Goal: Check status: Check status

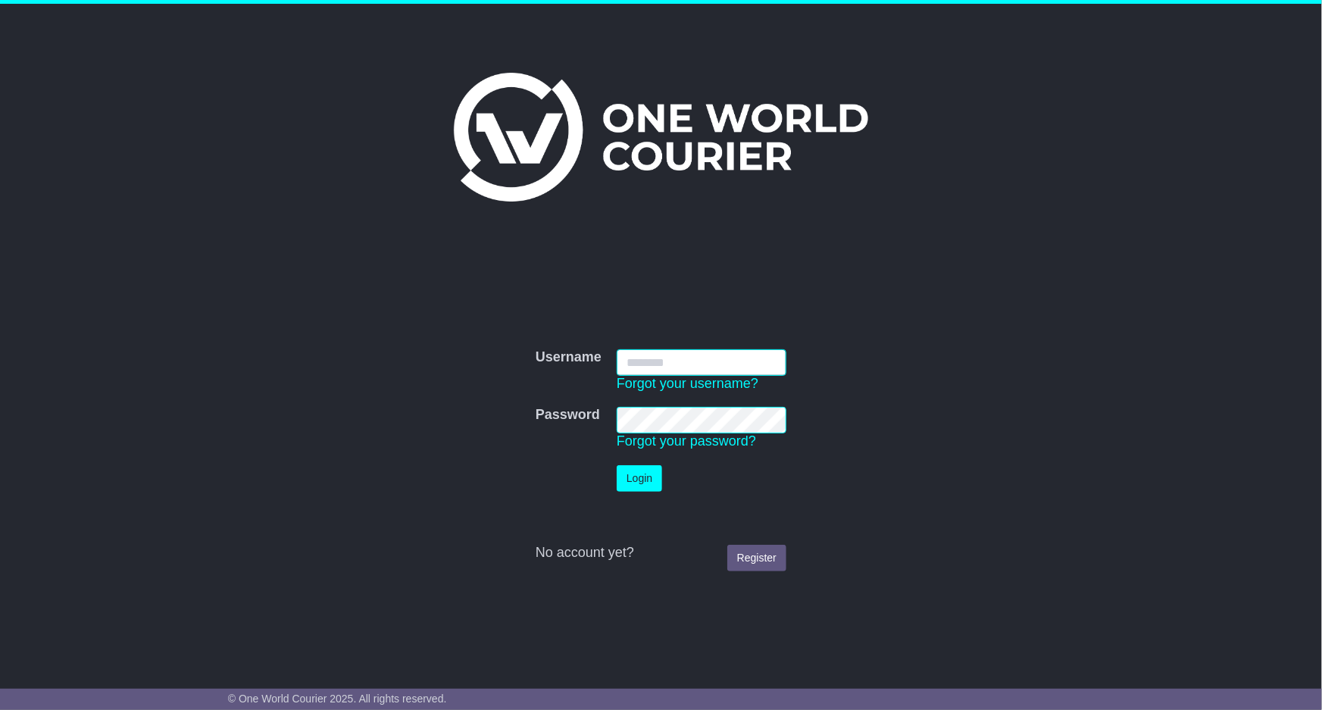
type input "**********"
click at [636, 480] on button "Login" at bounding box center [639, 478] width 45 height 27
click at [636, 480] on div "**********" at bounding box center [661, 449] width 776 height 260
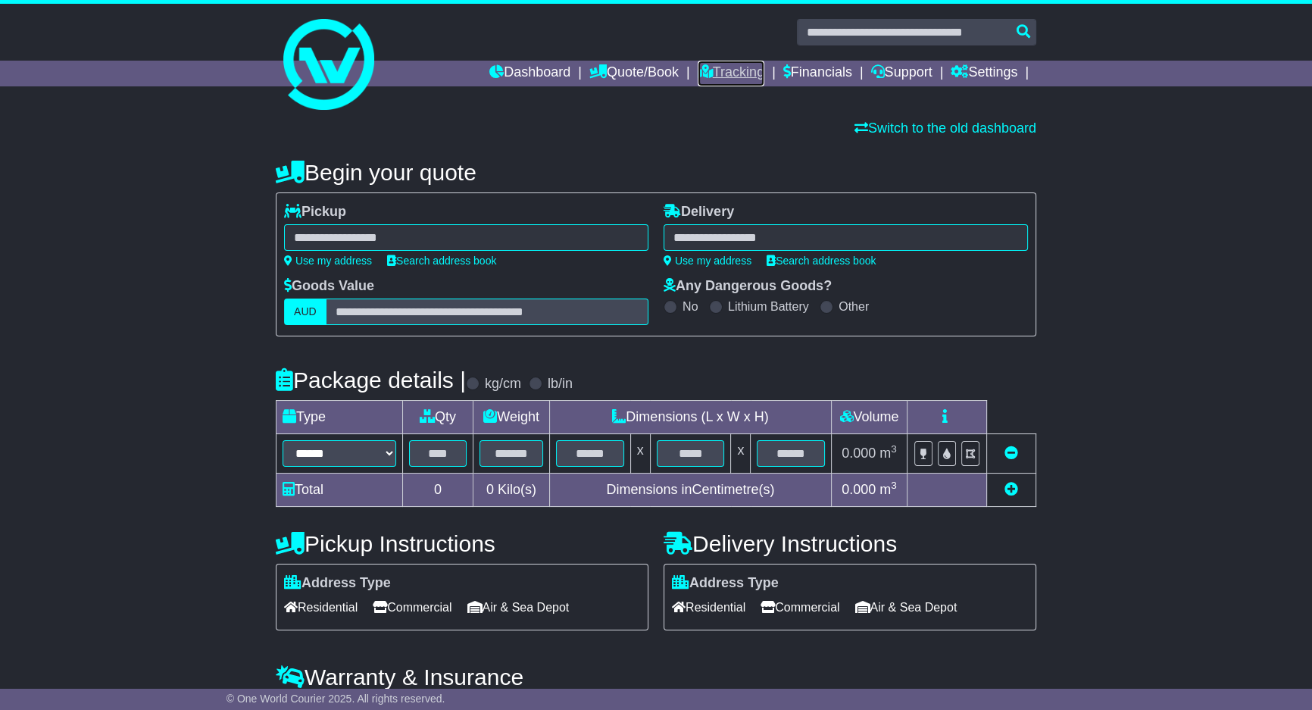
click at [698, 73] on icon at bounding box center [705, 71] width 15 height 14
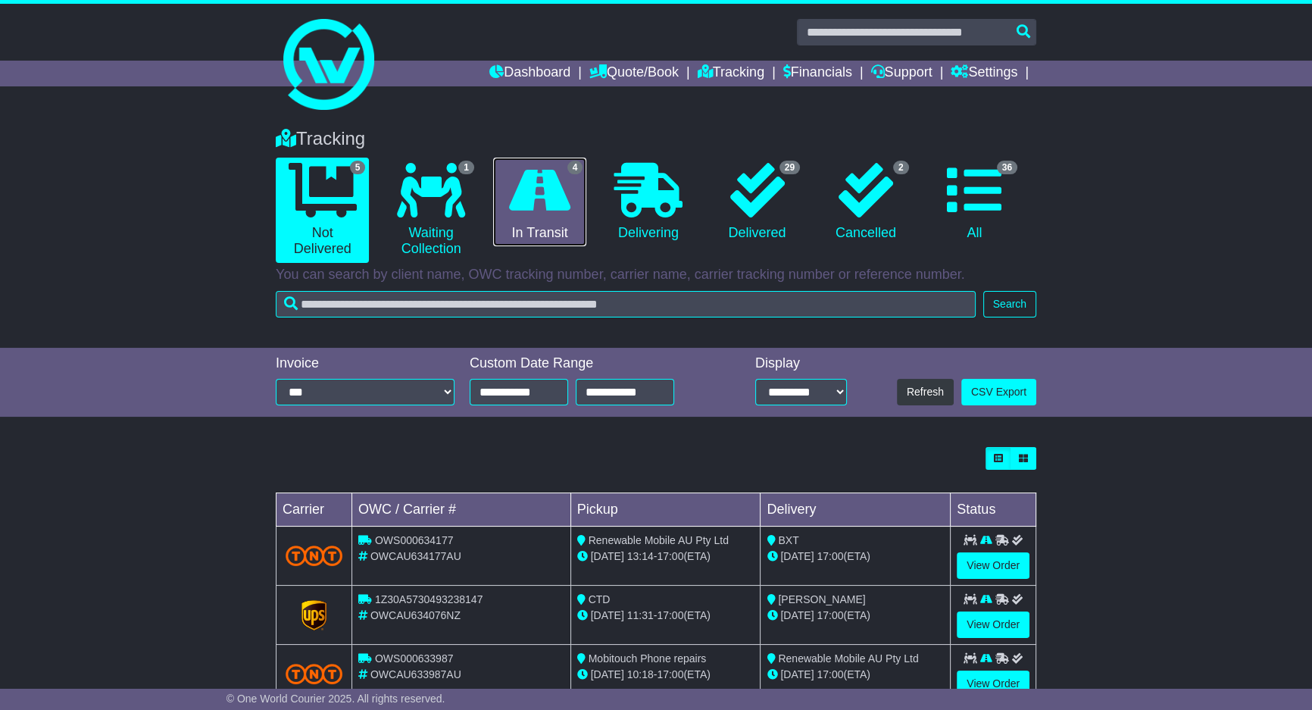
click at [538, 183] on icon at bounding box center [539, 190] width 61 height 55
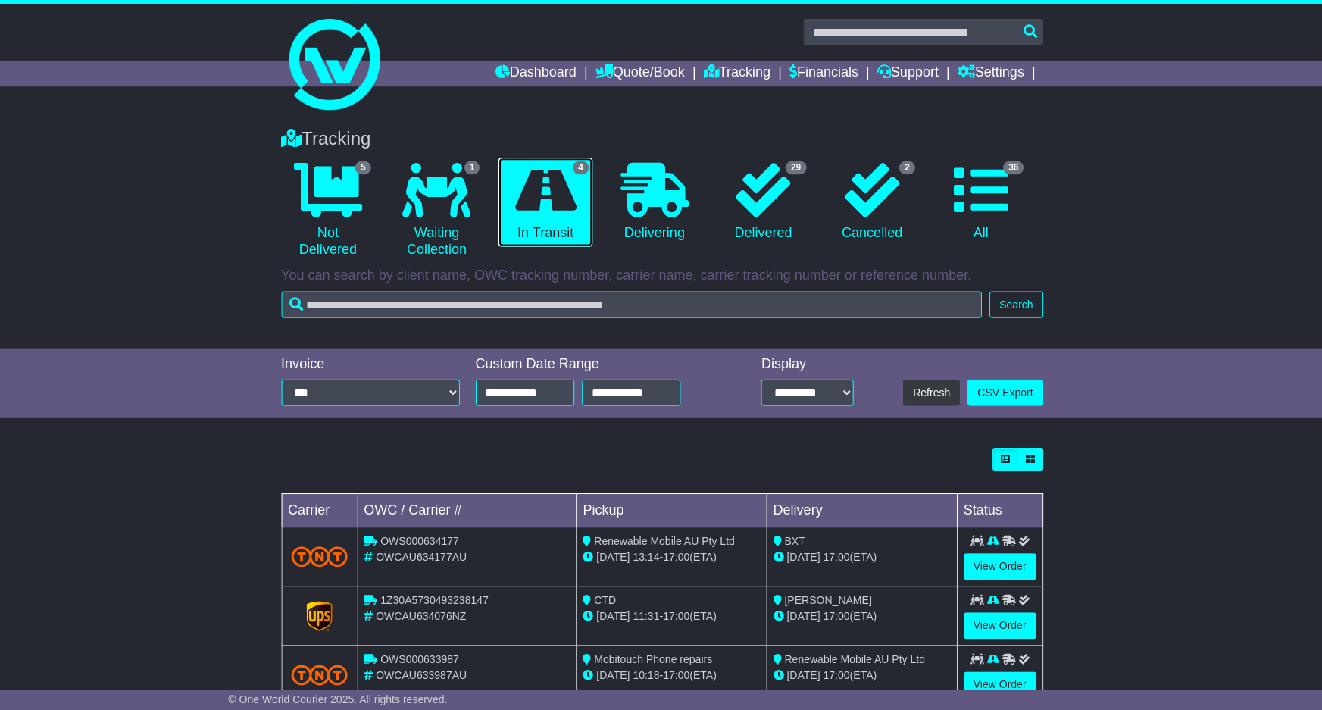
click at [538, 183] on icon at bounding box center [544, 190] width 61 height 55
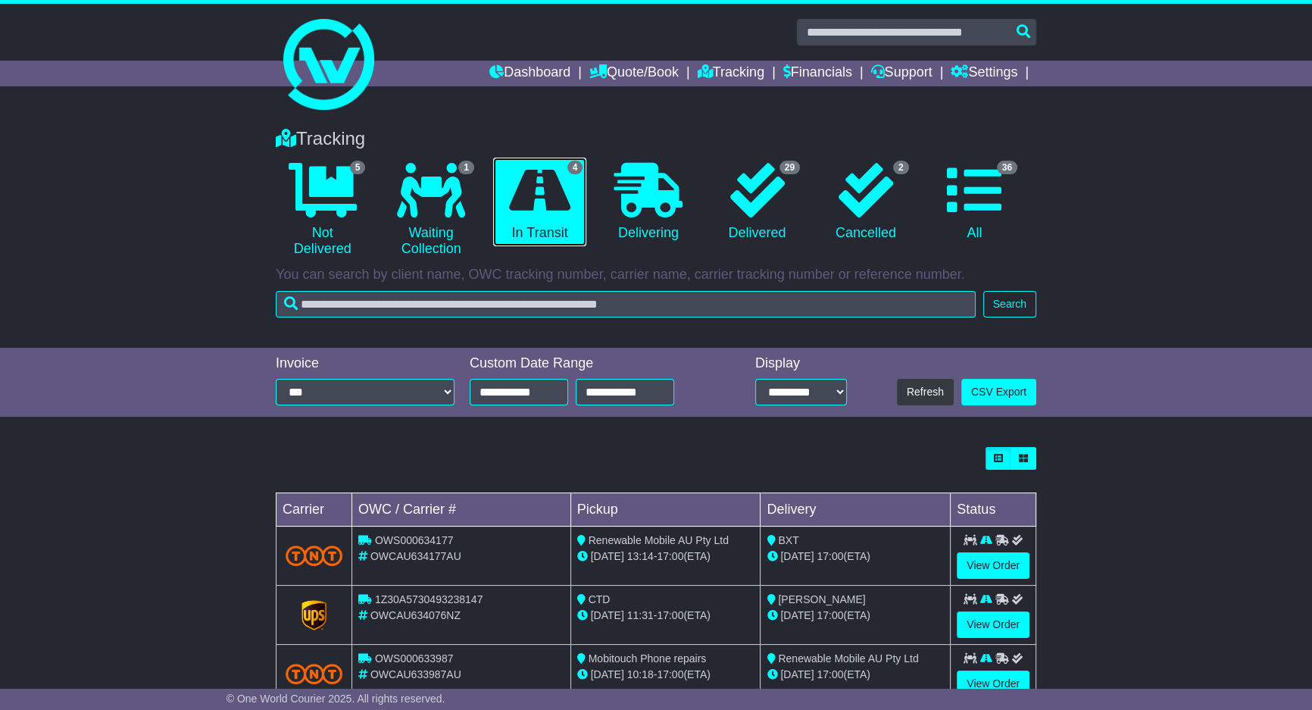
click at [538, 183] on icon at bounding box center [539, 190] width 61 height 55
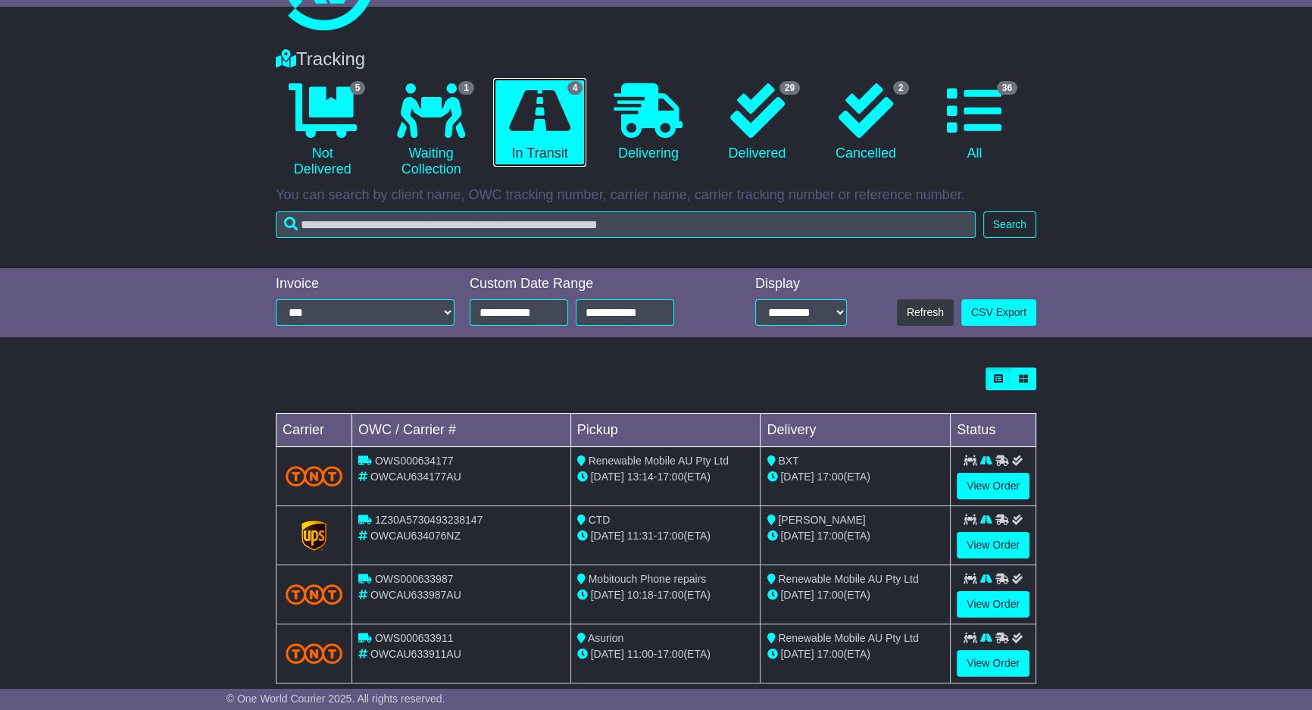
scroll to position [105, 0]
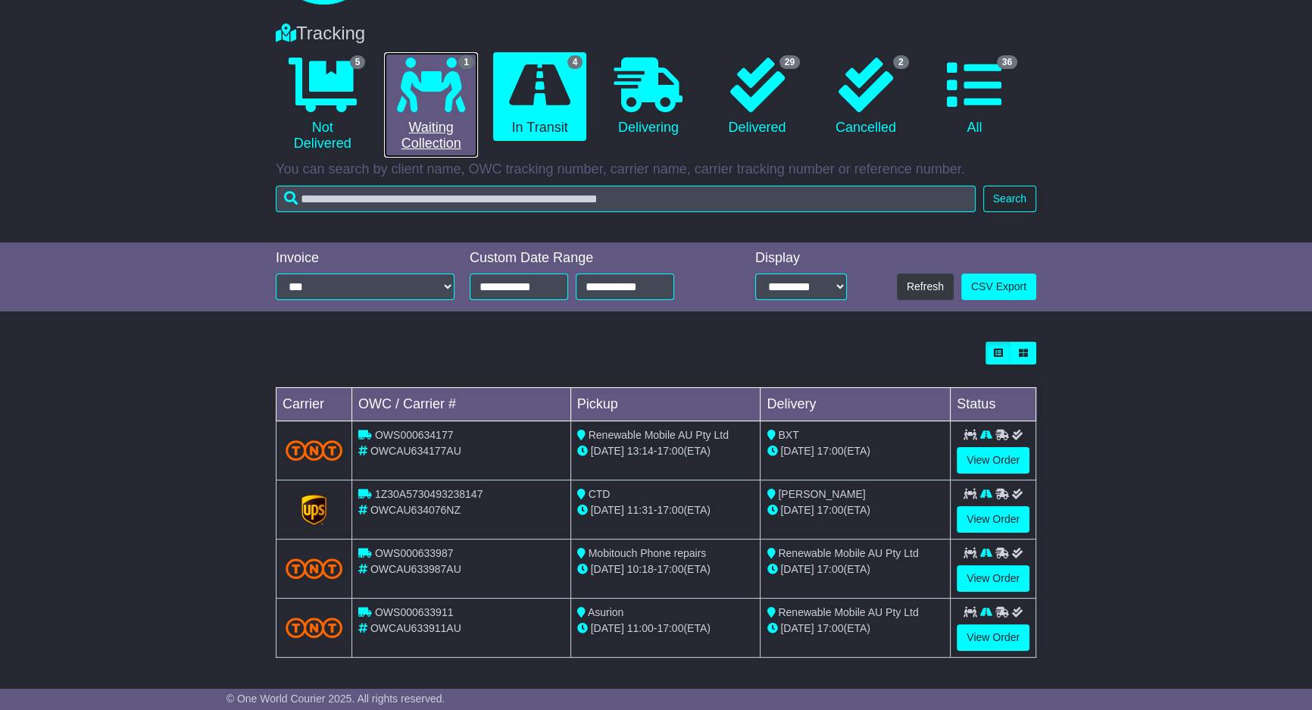
click at [443, 80] on icon at bounding box center [431, 85] width 68 height 55
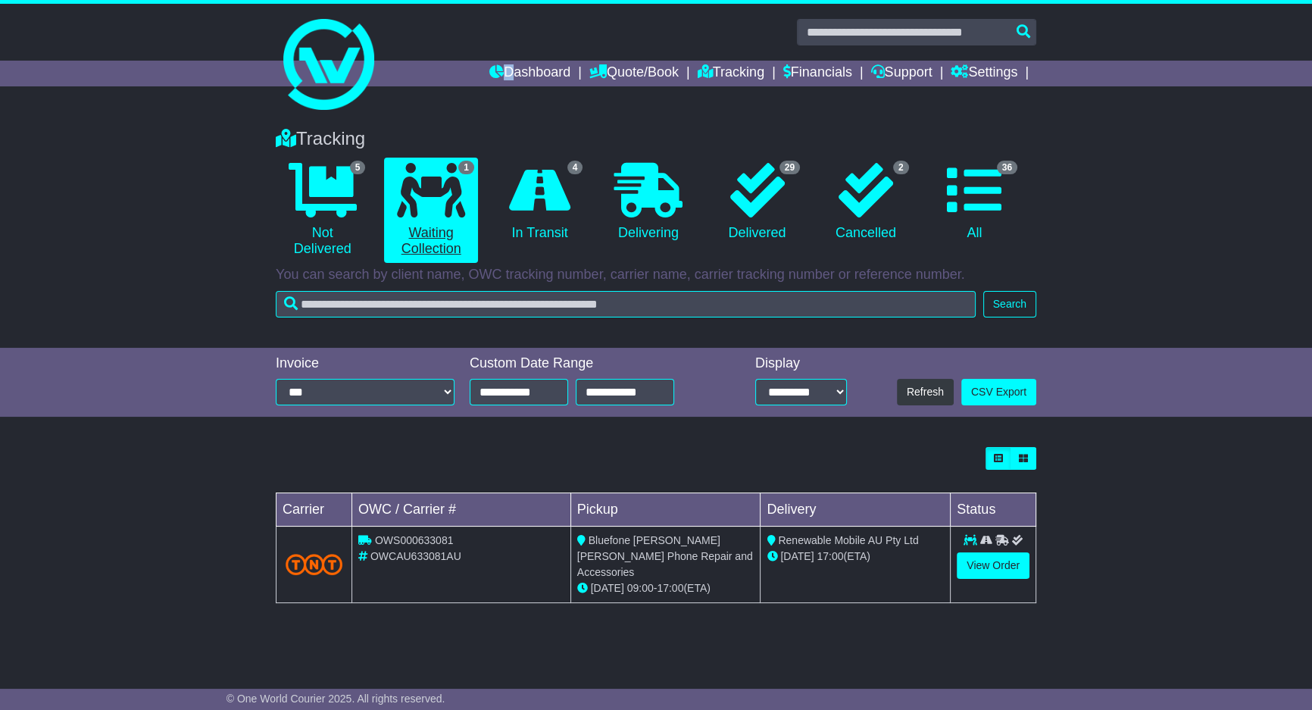
scroll to position [0, 0]
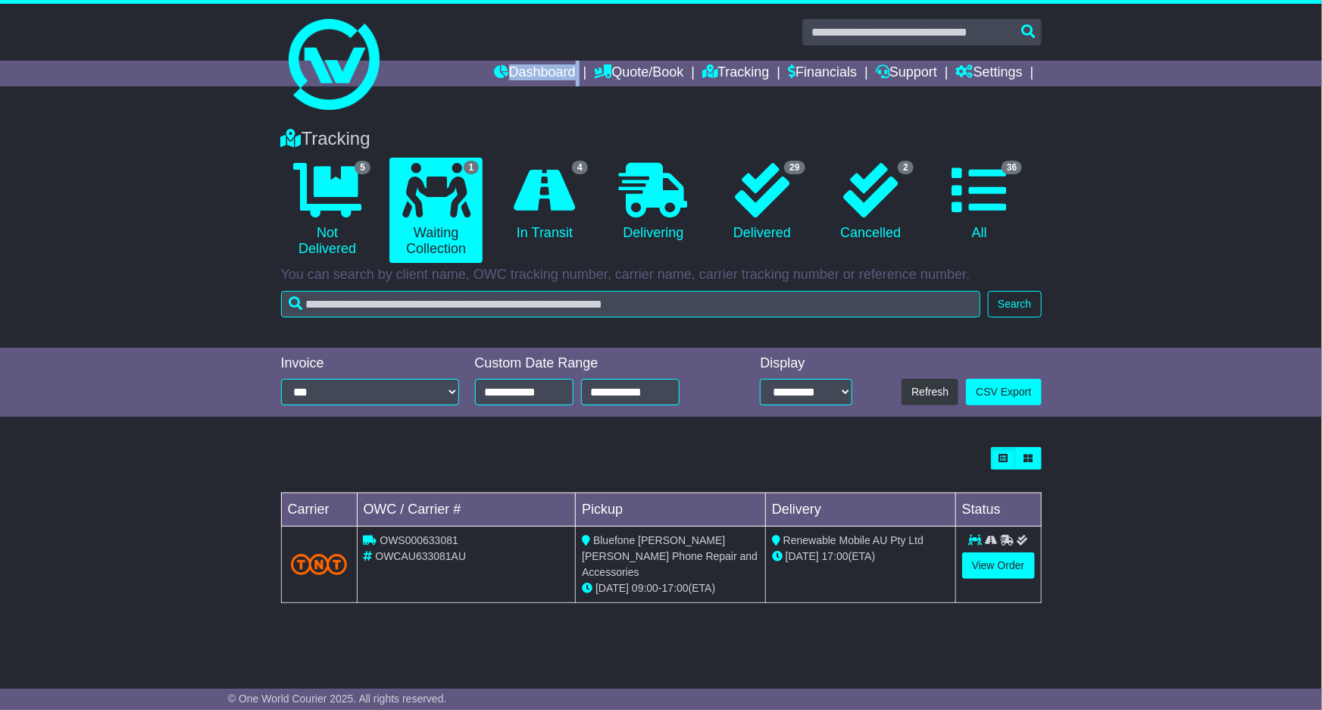
drag, startPoint x: 443, startPoint y: 79, endPoint x: 461, endPoint y: 144, distance: 67.4
click at [444, 79] on div "Dashboard Quote/Book Domestic International Saved Quotes Drafts Domestic Quote …" at bounding box center [661, 74] width 776 height 26
click at [569, 205] on icon at bounding box center [544, 190] width 61 height 55
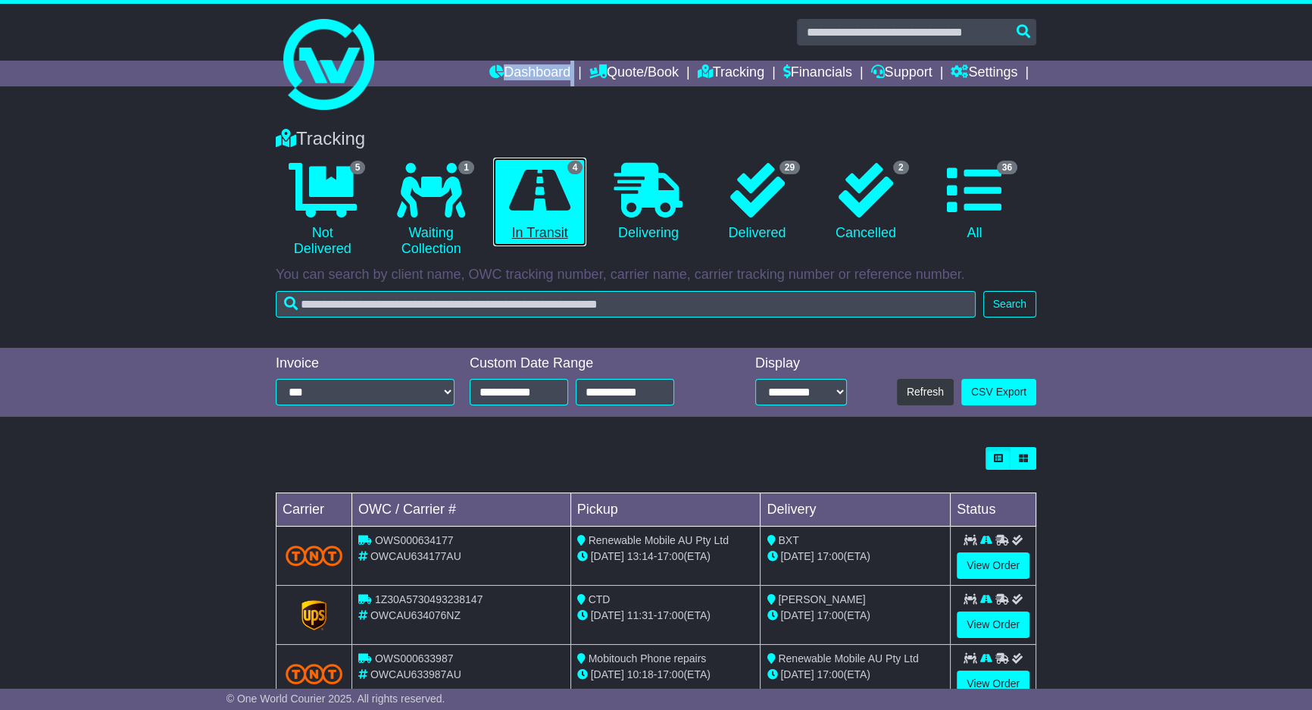
click at [569, 205] on icon at bounding box center [539, 190] width 61 height 55
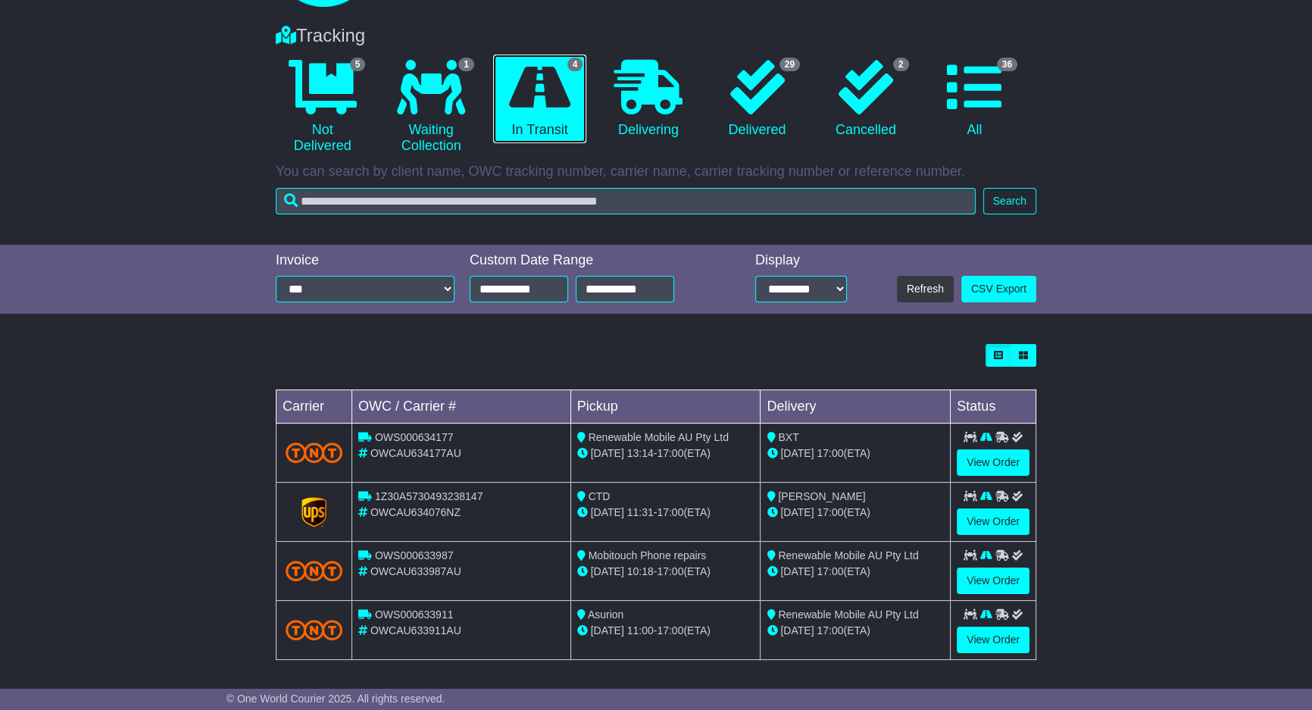
scroll to position [105, 0]
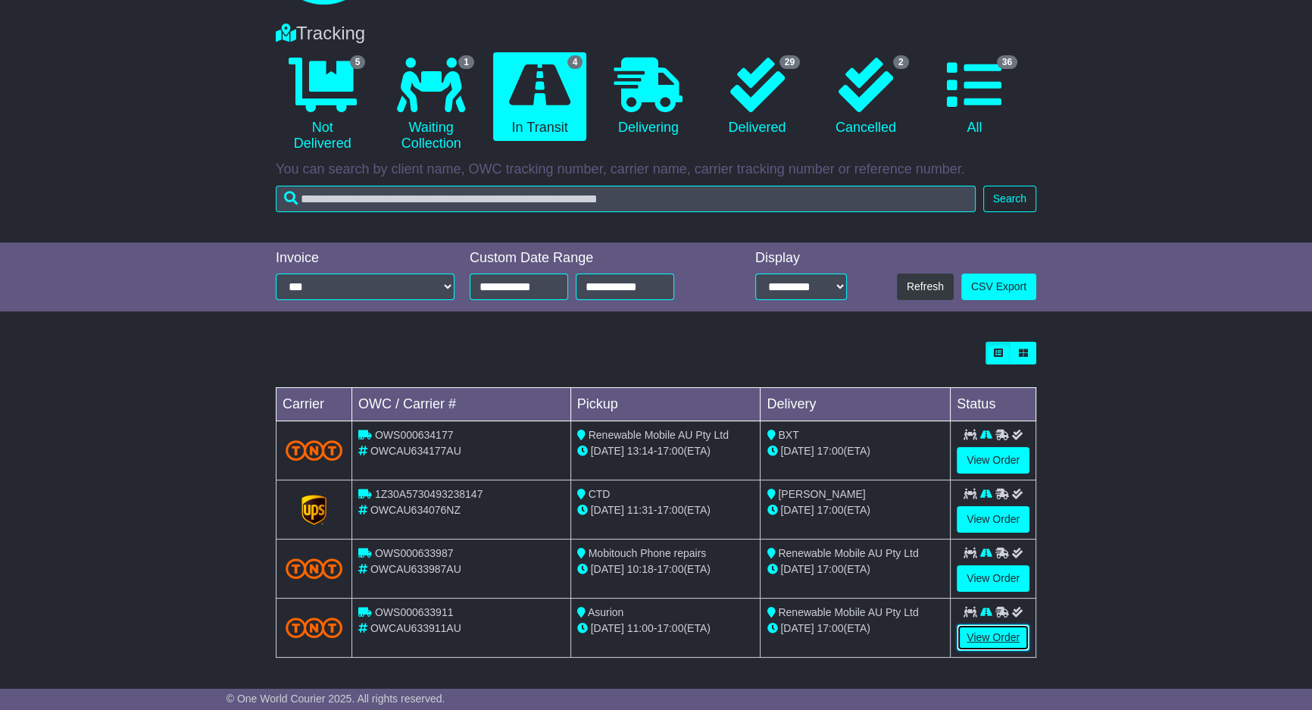
click at [988, 636] on link "View Order" at bounding box center [993, 637] width 73 height 27
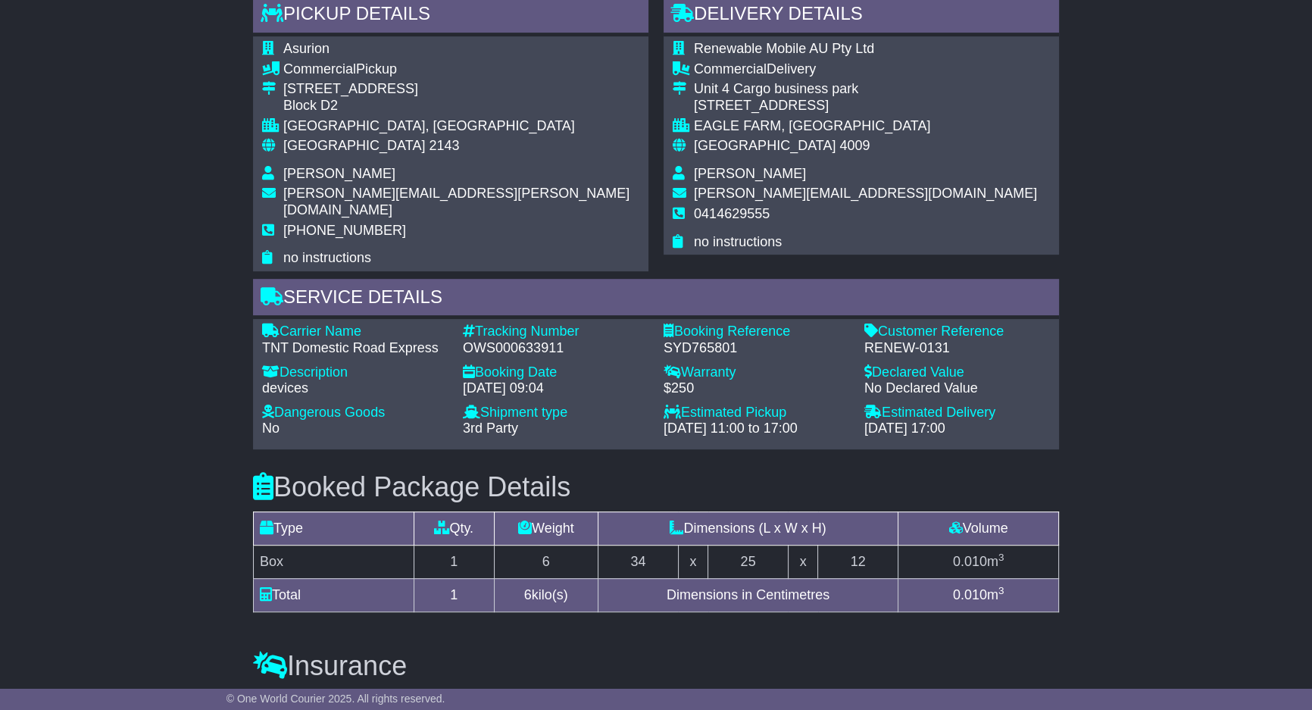
scroll to position [917, 0]
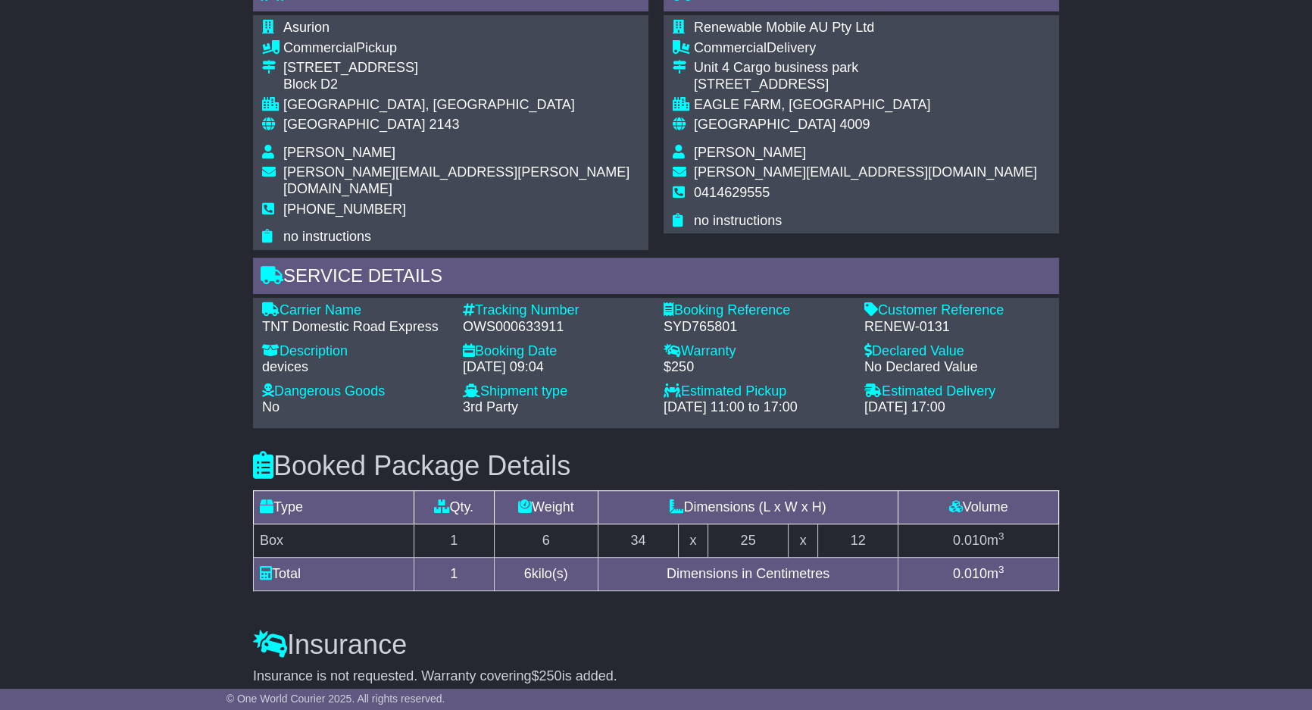
drag, startPoint x: 668, startPoint y: 387, endPoint x: 759, endPoint y: 369, distance: 92.7
click at [683, 399] on div "[DATE] 11:00 to 17:00" at bounding box center [757, 407] width 186 height 17
click at [924, 319] on div "RENEW-0131" at bounding box center [957, 327] width 186 height 17
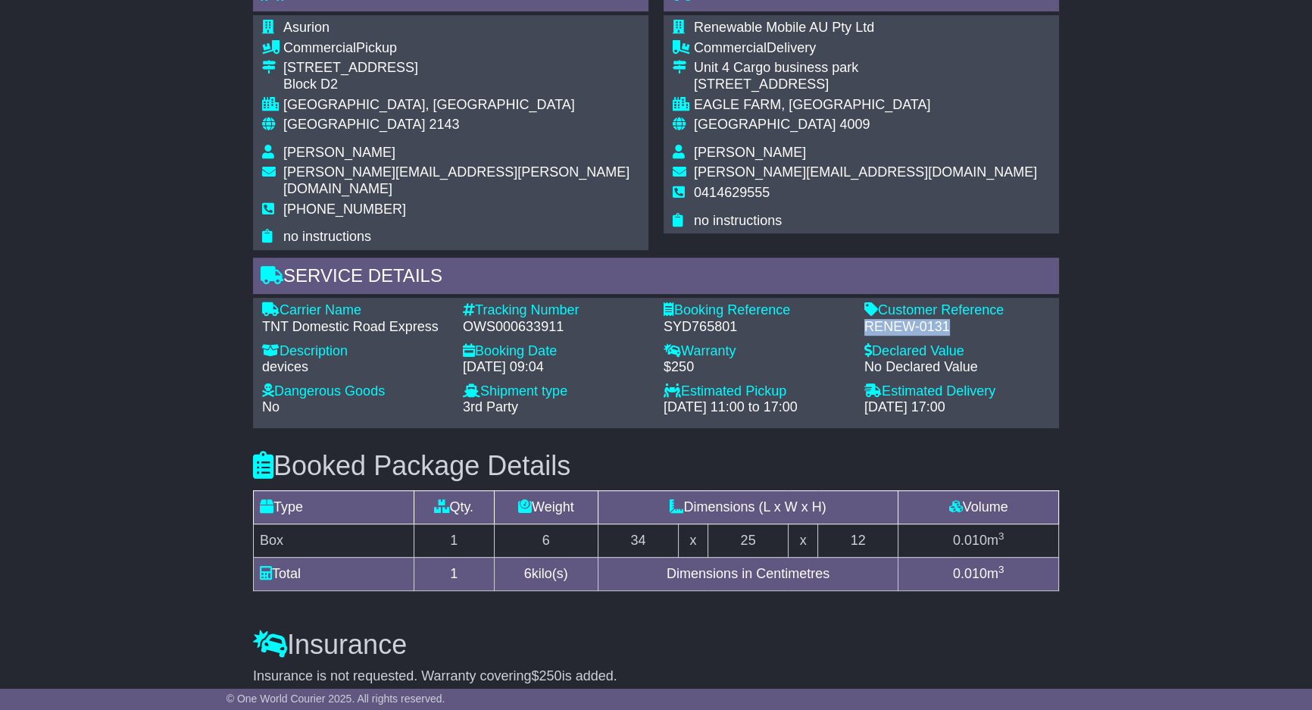
copy div "RENEW-0131"
click at [217, 405] on div "Email Download Tracking Pricing Insurance" at bounding box center [656, 143] width 1312 height 1589
drag, startPoint x: 139, startPoint y: 422, endPoint x: 462, endPoint y: 533, distance: 342.1
click at [140, 422] on div "Email Download Tracking Pricing Insurance" at bounding box center [656, 143] width 1312 height 1589
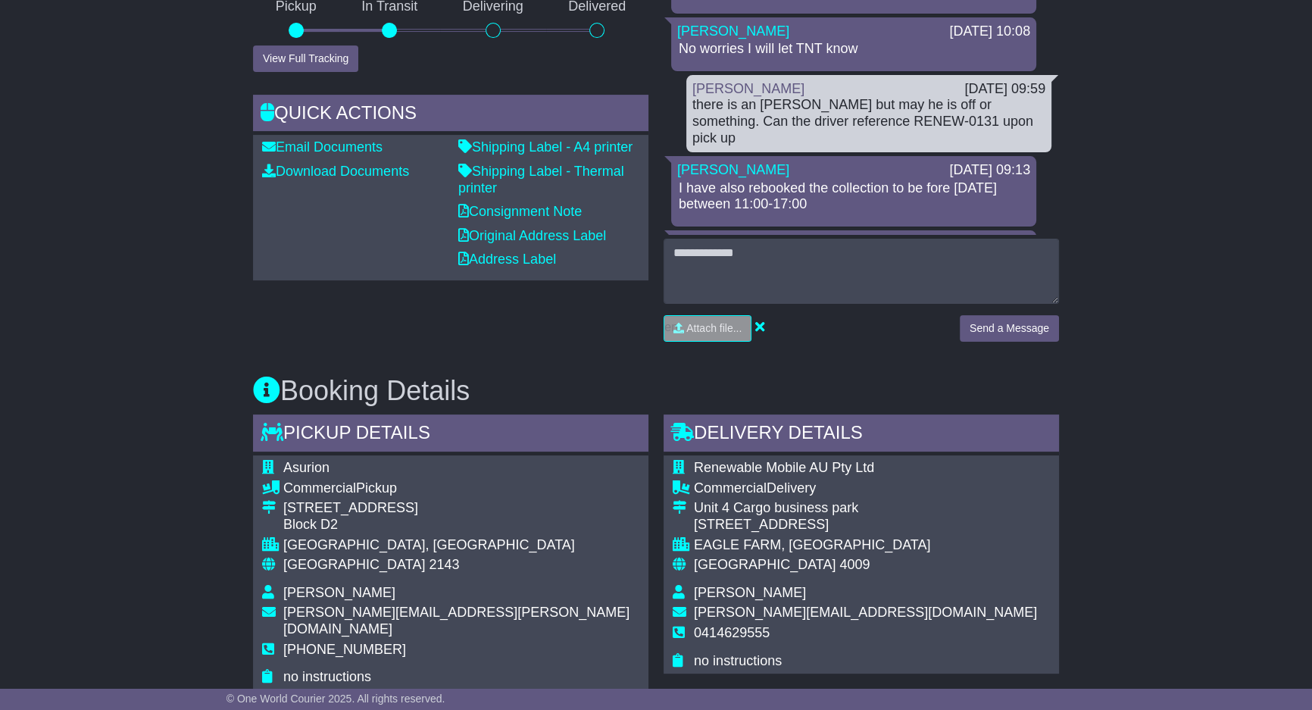
scroll to position [275, 0]
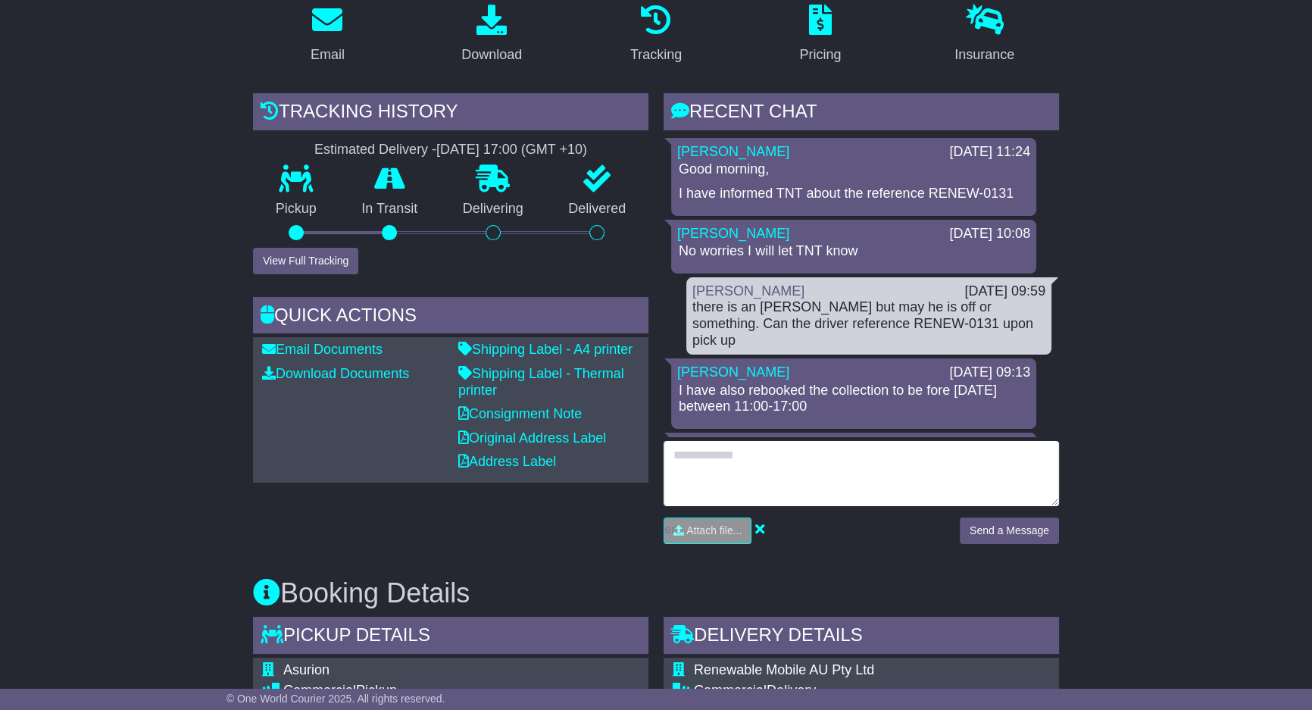
click at [778, 447] on textarea at bounding box center [861, 473] width 395 height 65
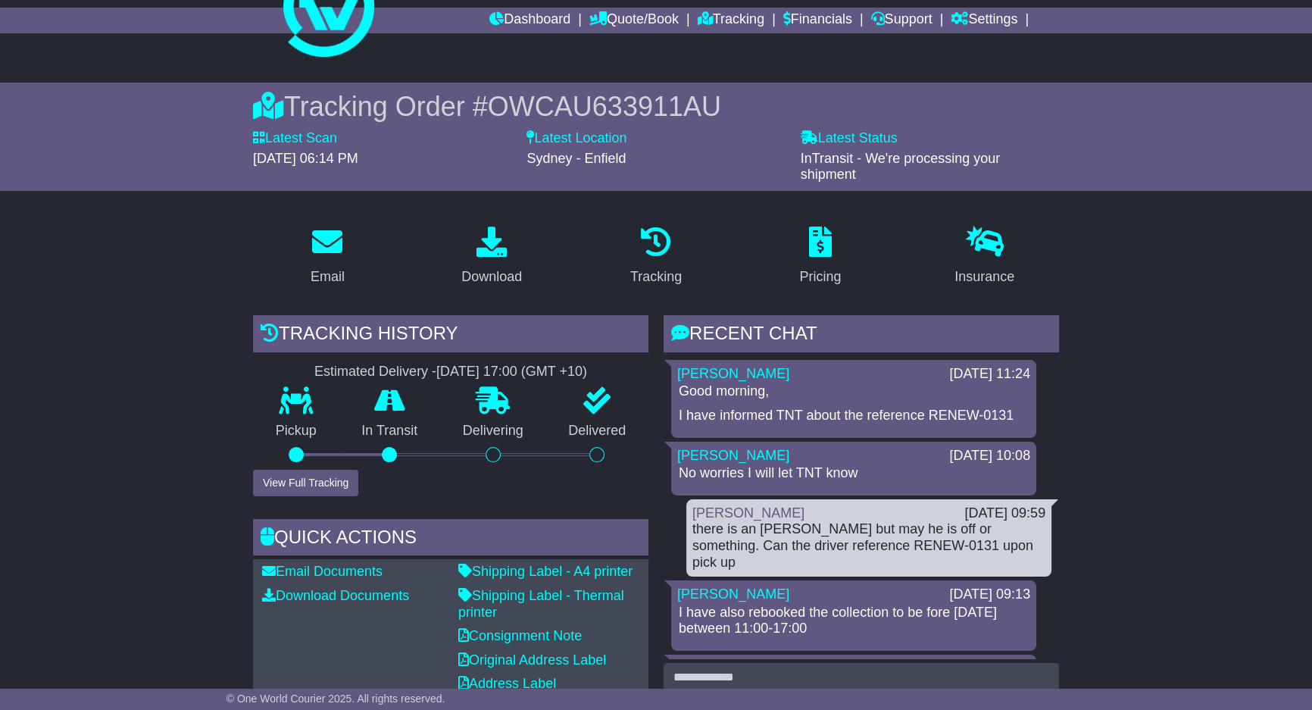
scroll to position [0, 0]
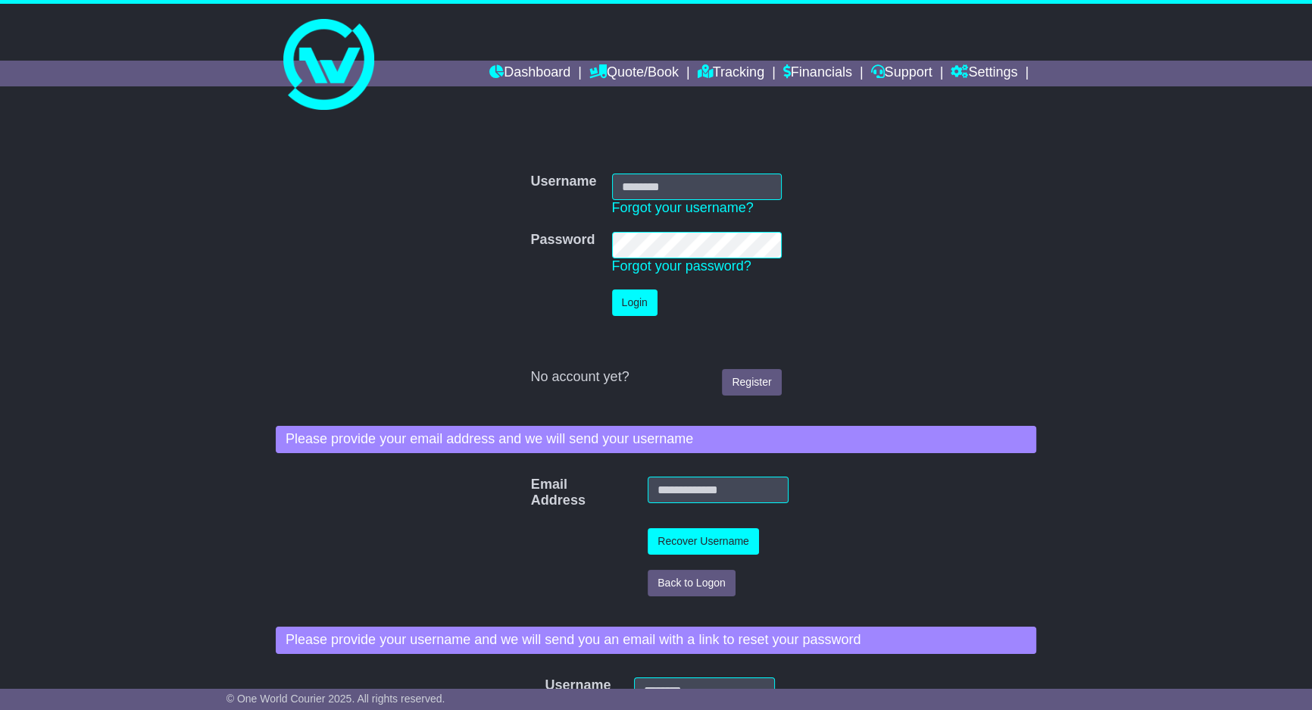
type input "**********"
drag, startPoint x: 0, startPoint y: 0, endPoint x: 634, endPoint y: 297, distance: 700.1
click at [634, 297] on button "Login" at bounding box center [634, 302] width 45 height 27
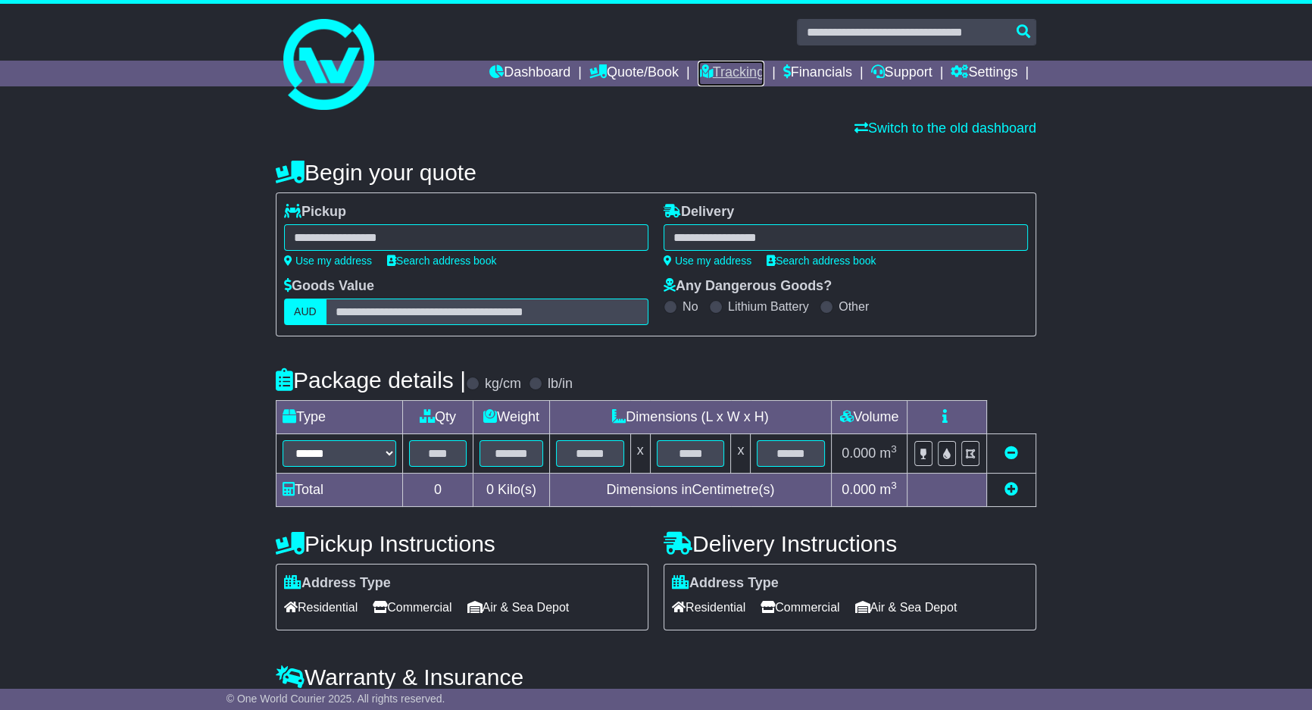
click at [711, 68] on link "Tracking" at bounding box center [731, 74] width 67 height 26
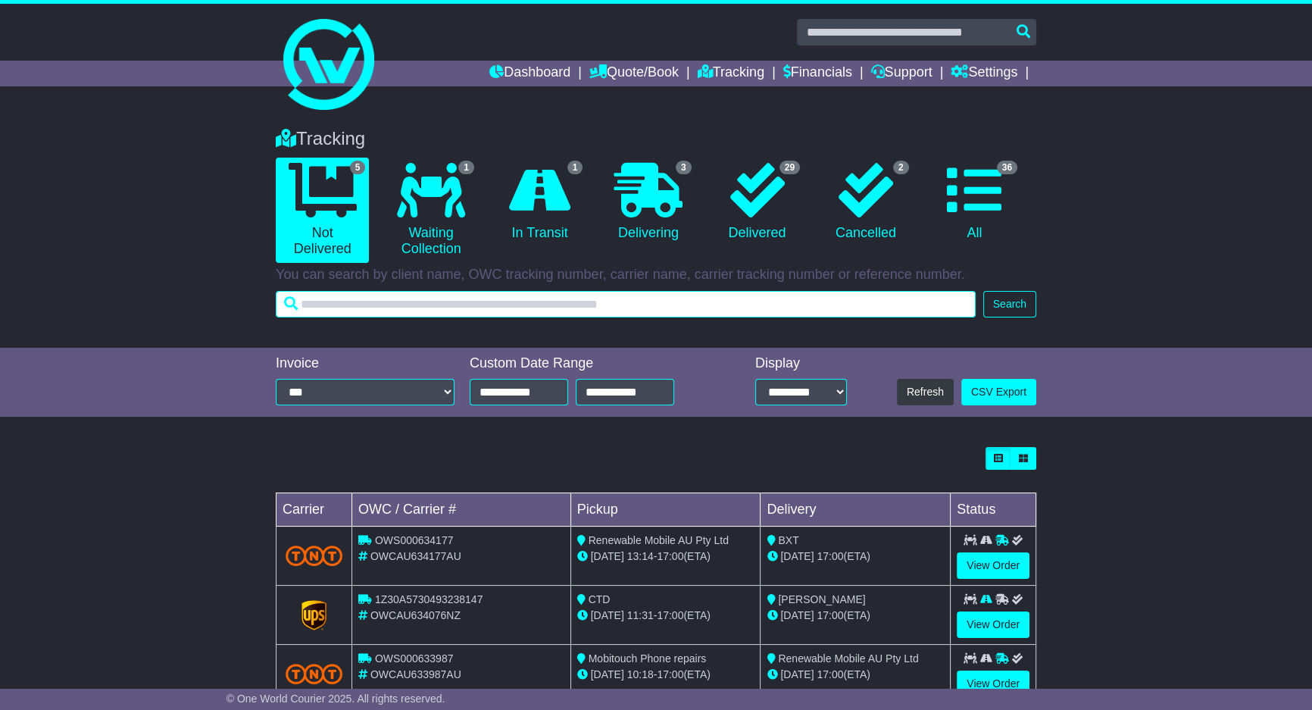
click at [858, 301] on input "text" at bounding box center [626, 304] width 700 height 27
paste input "**********"
type input "**********"
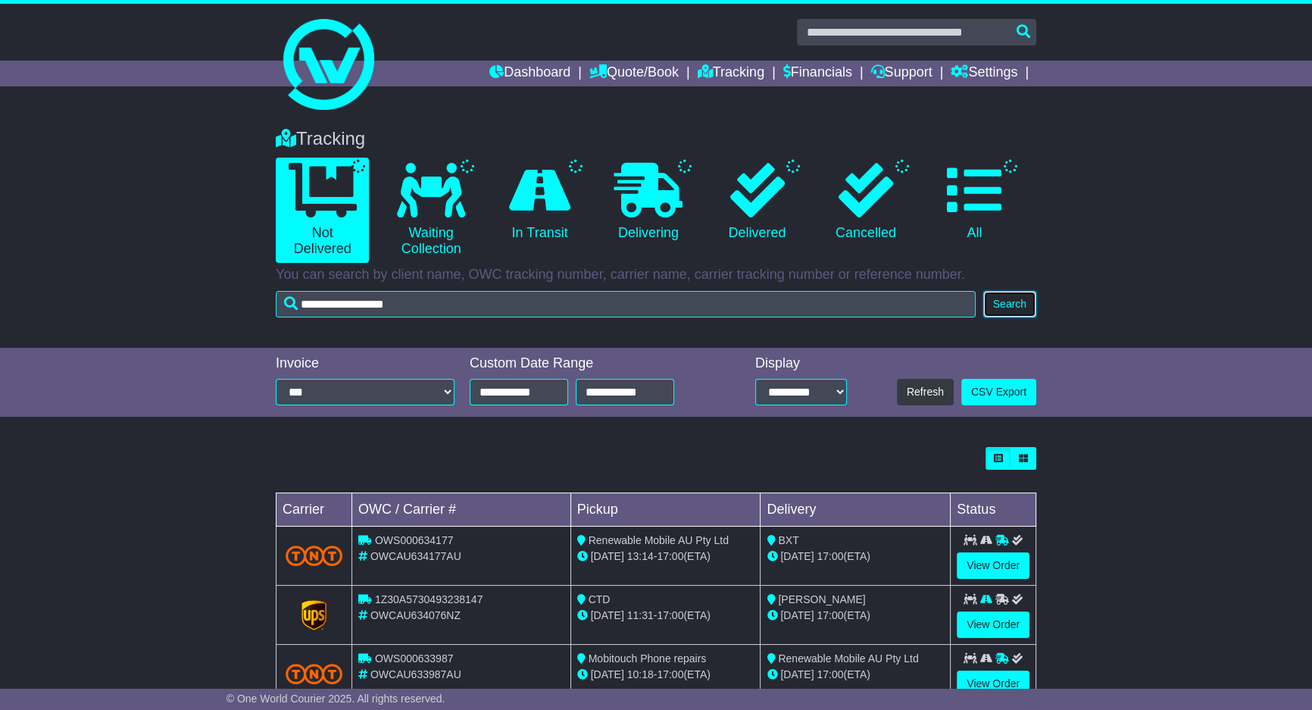
click at [992, 300] on button "Search" at bounding box center [1009, 304] width 53 height 27
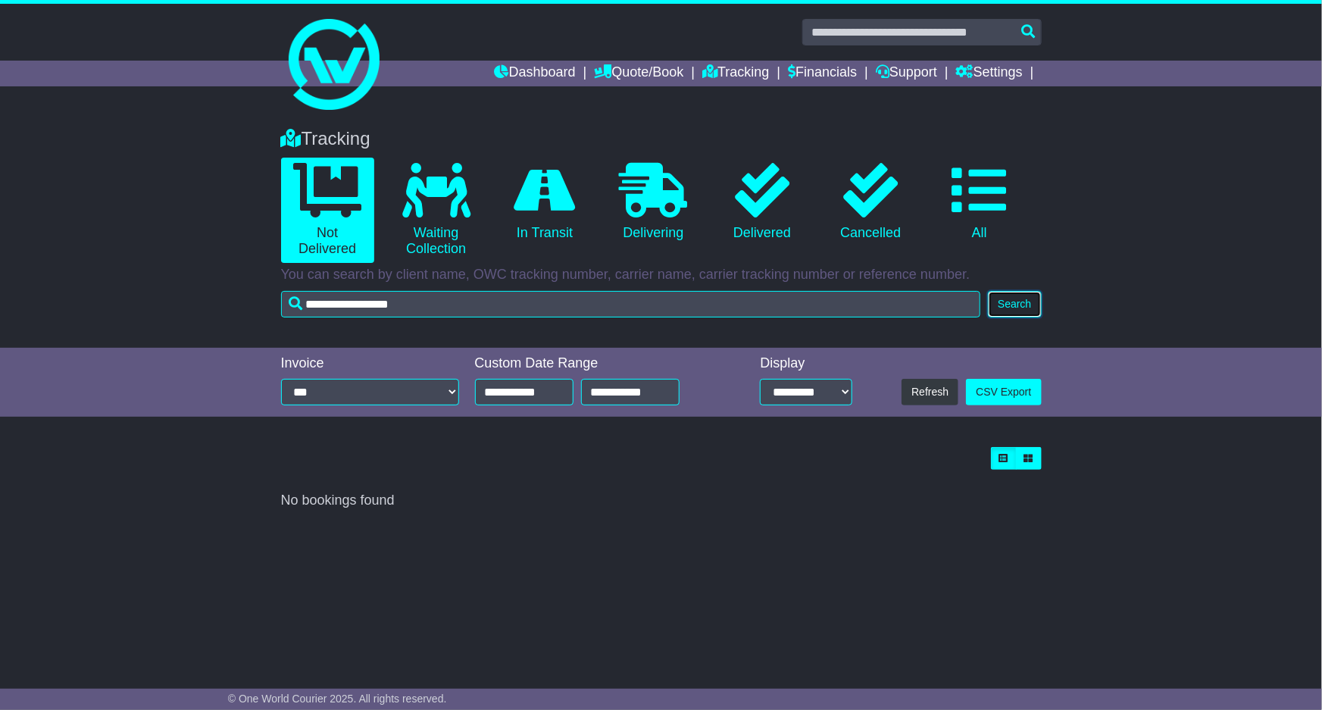
click at [992, 300] on button "Search" at bounding box center [1014, 304] width 53 height 27
click at [992, 301] on button "Search" at bounding box center [1014, 304] width 53 height 27
click at [713, 517] on div "Tracking 0 Not Delivered 0 Waiting Collection 0 In Transit 0 Delivering 0 0 0" at bounding box center [661, 388] width 1322 height 551
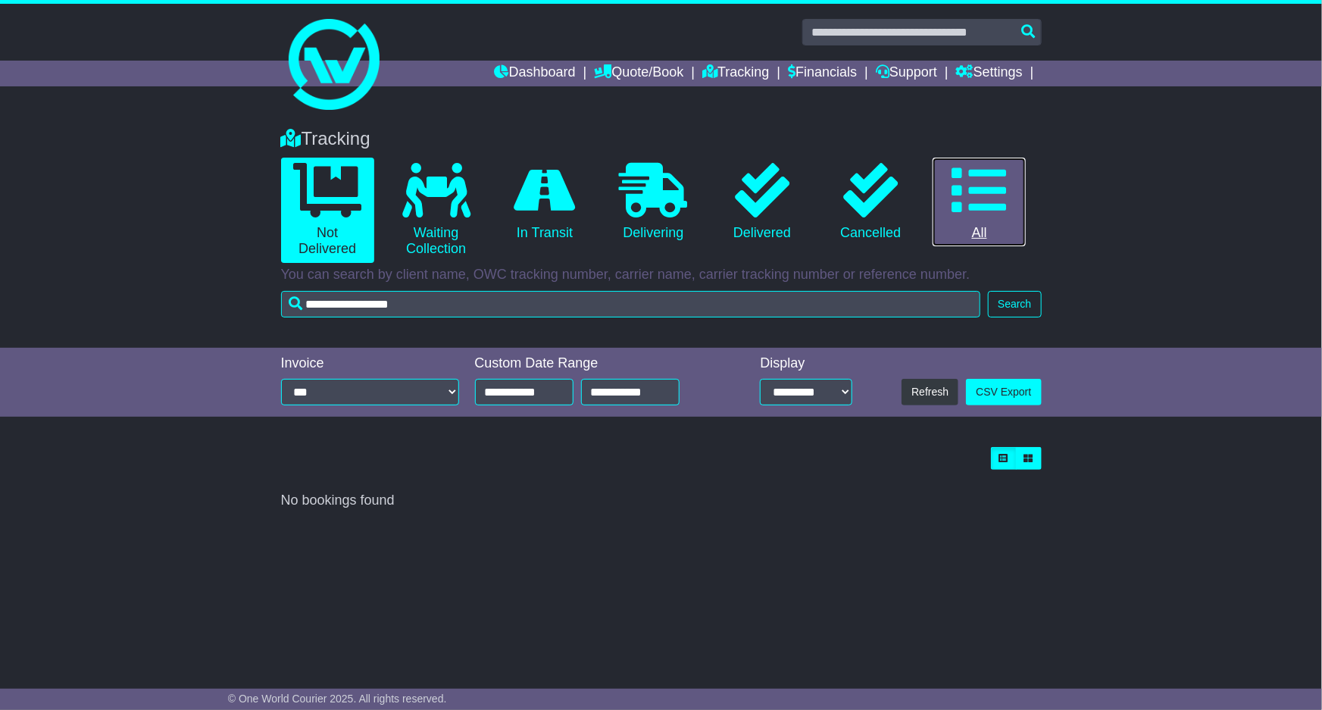
click at [958, 191] on icon at bounding box center [979, 190] width 55 height 55
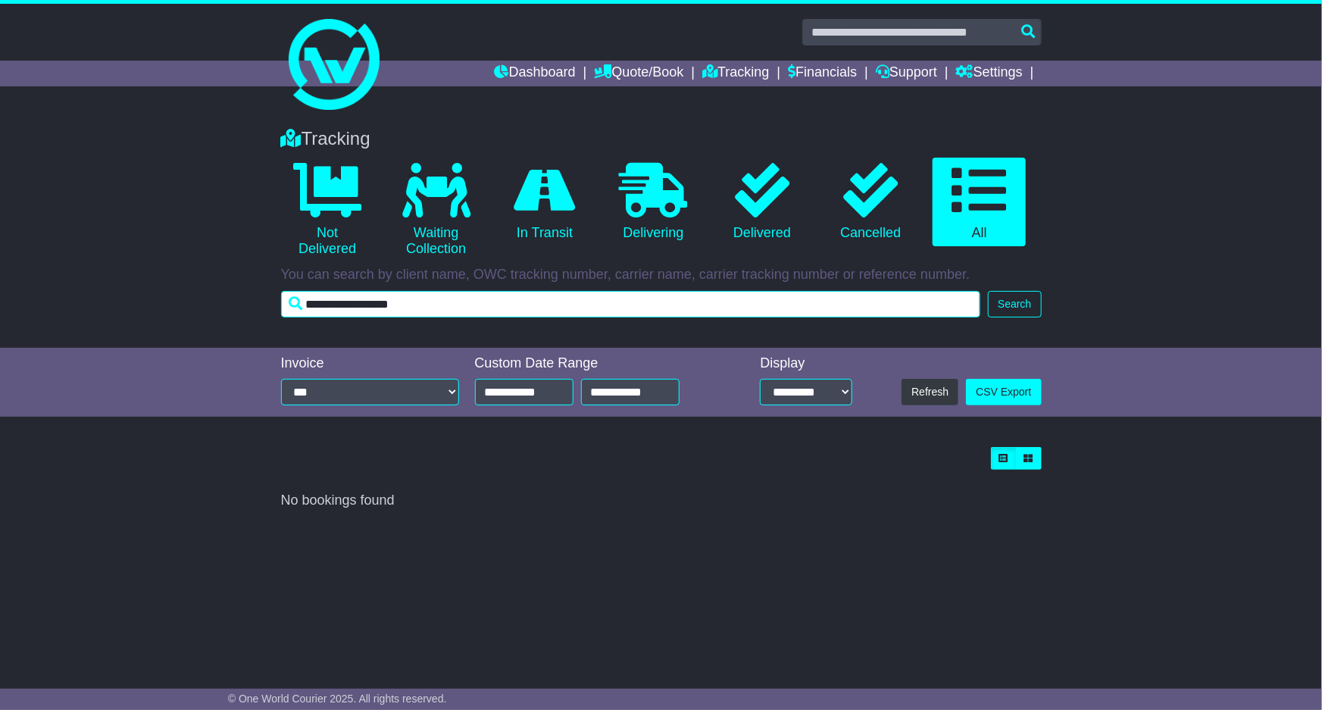
click at [816, 298] on input "**********" at bounding box center [631, 304] width 700 height 27
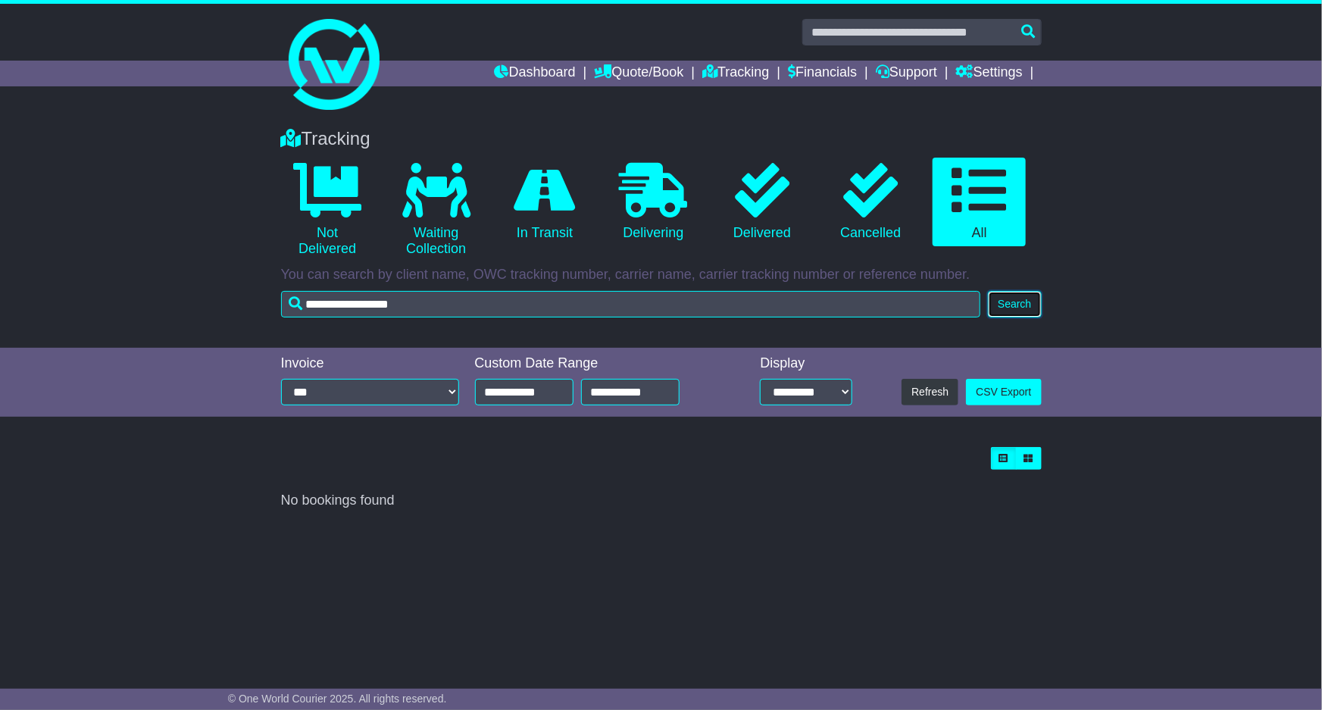
click at [1017, 291] on button "Search" at bounding box center [1014, 304] width 53 height 27
click at [1017, 295] on button "Search" at bounding box center [1014, 304] width 53 height 27
